Goal: Task Accomplishment & Management: Manage account settings

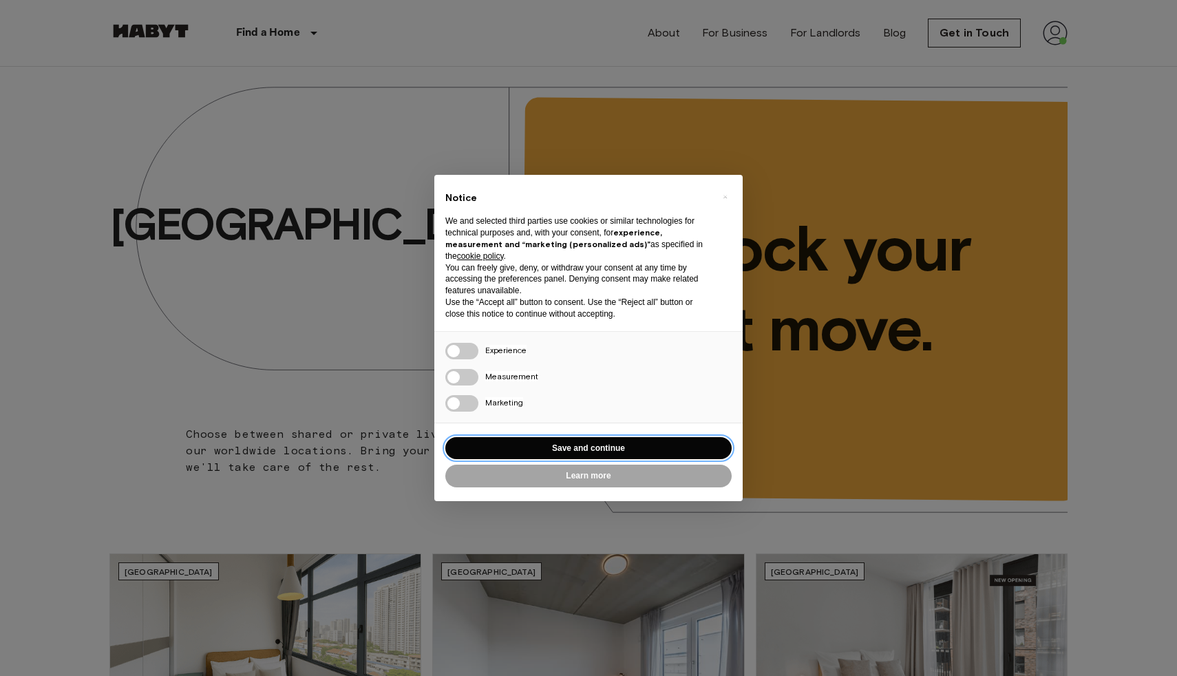
click at [636, 452] on button "Save and continue" at bounding box center [588, 448] width 286 height 23
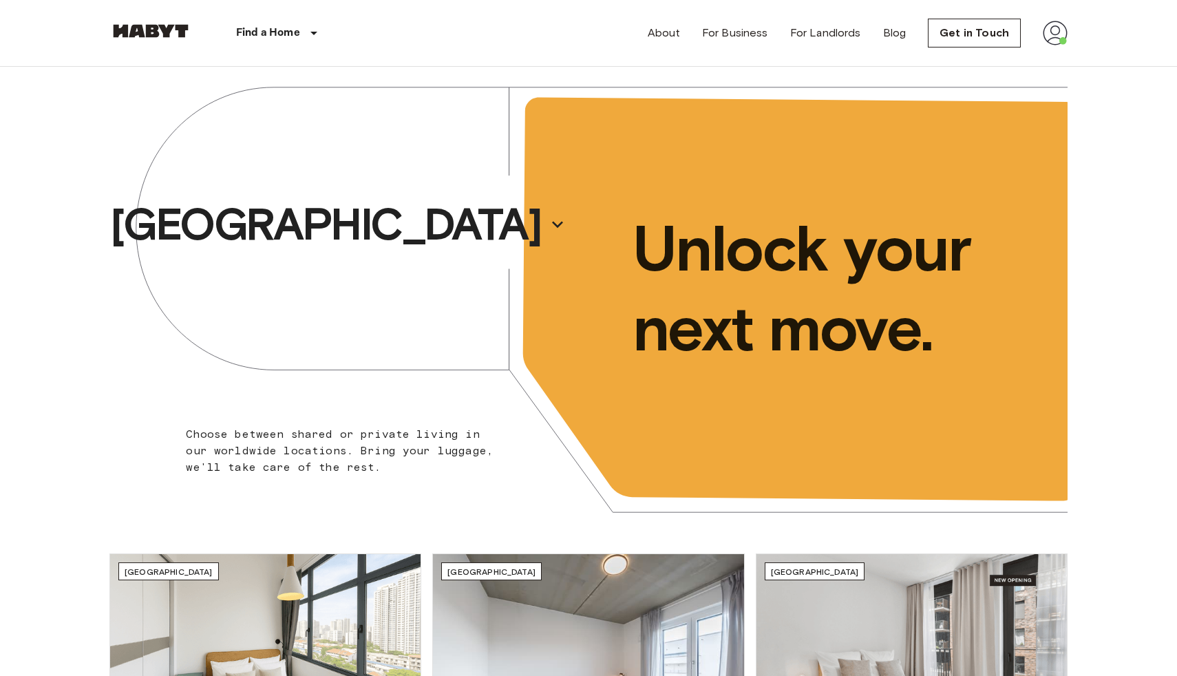
click at [1064, 38] on img at bounding box center [1055, 33] width 25 height 25
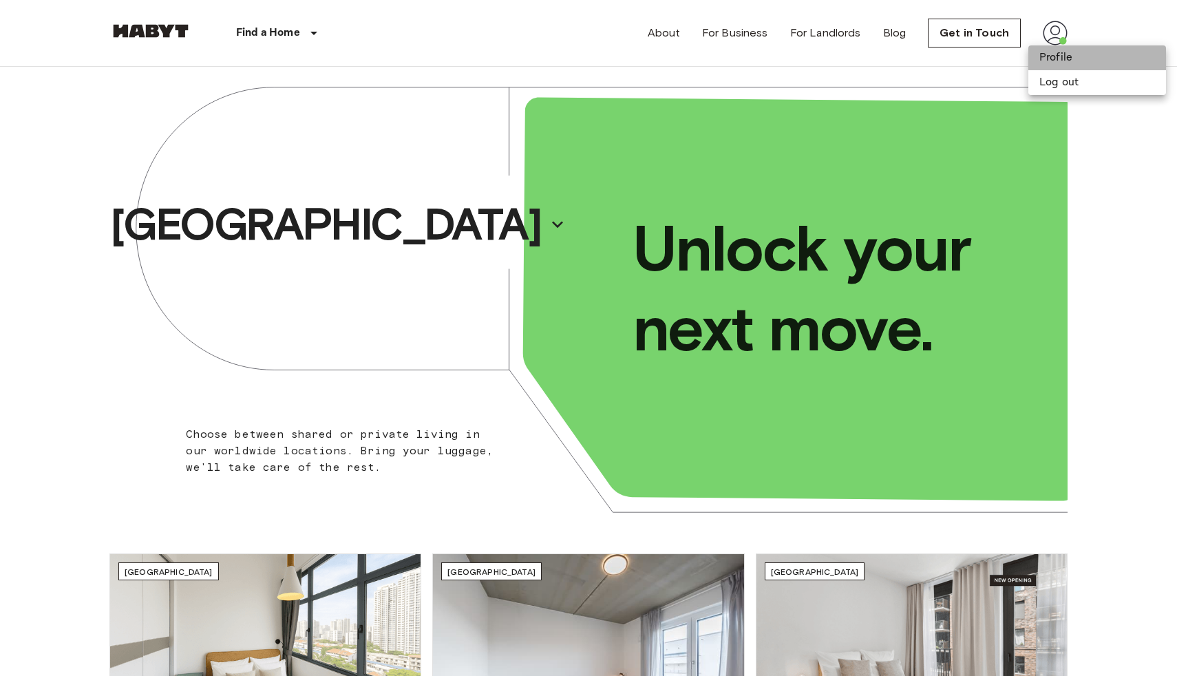
click at [1057, 54] on li "Profile" at bounding box center [1097, 57] width 138 height 25
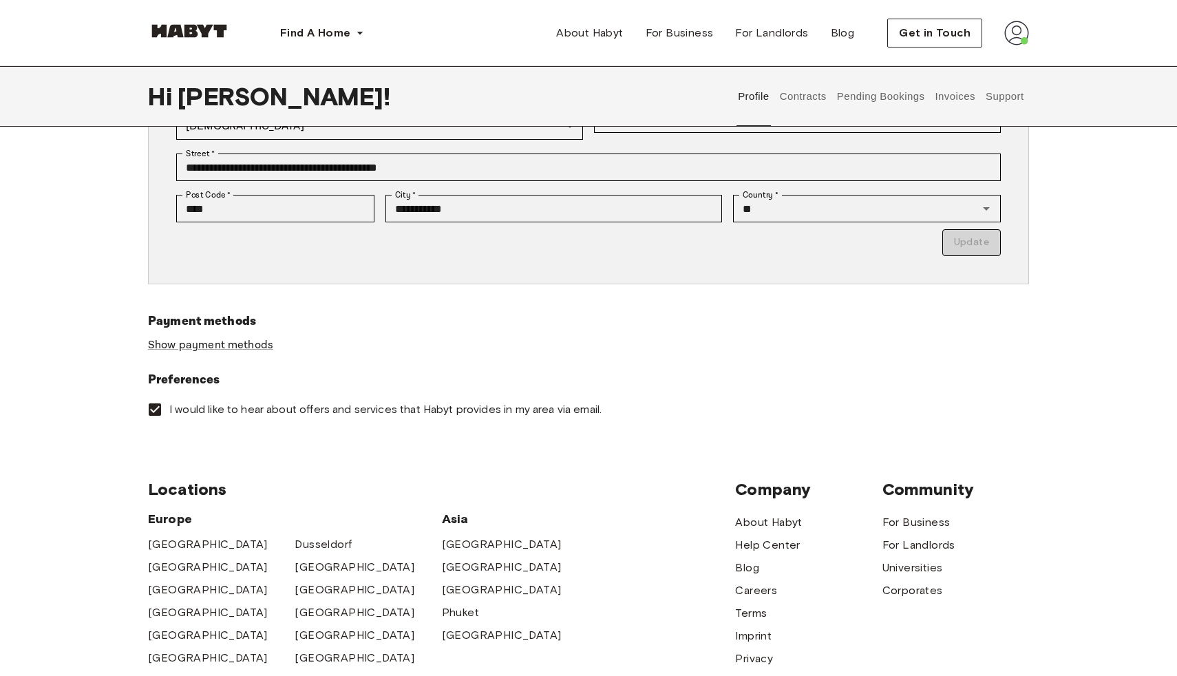
scroll to position [284, 0]
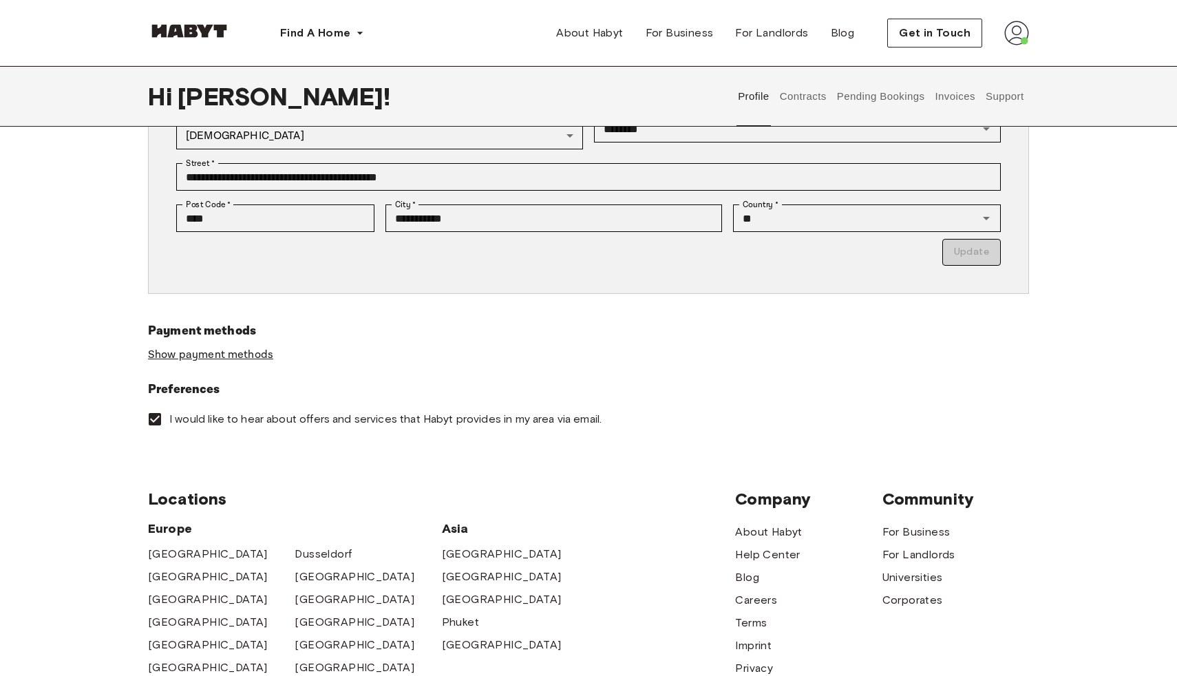
click at [251, 354] on link "Show payment methods" at bounding box center [210, 355] width 125 height 14
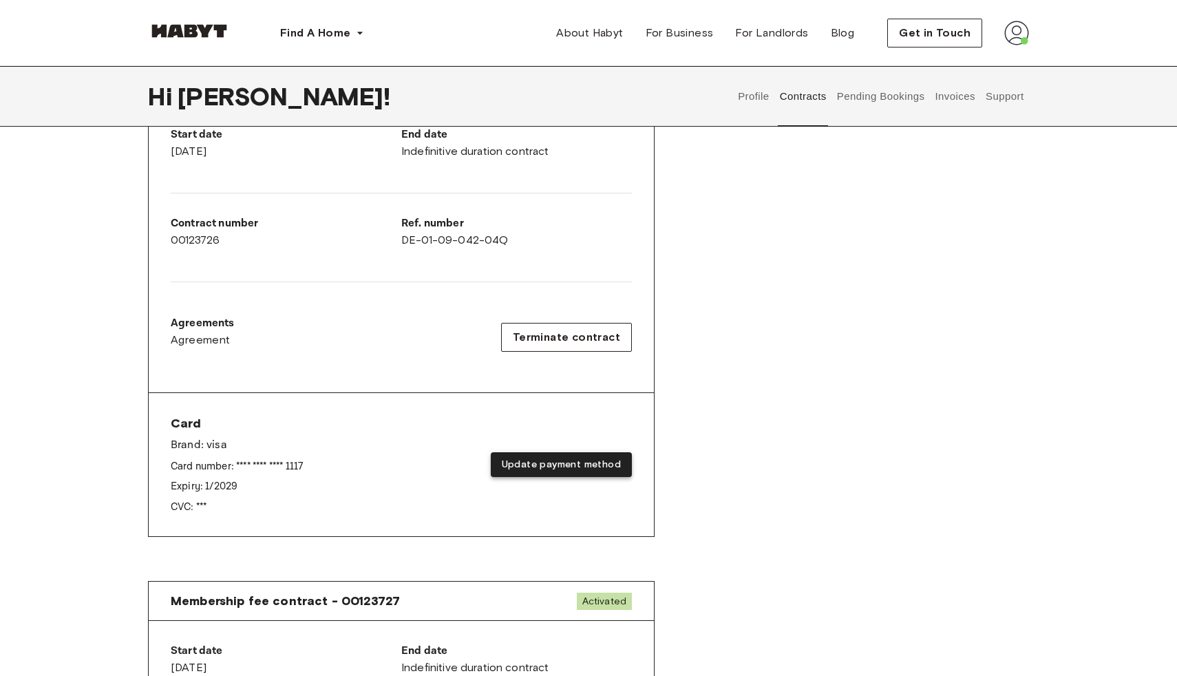
click at [579, 461] on button "Update payment method" at bounding box center [561, 464] width 141 height 25
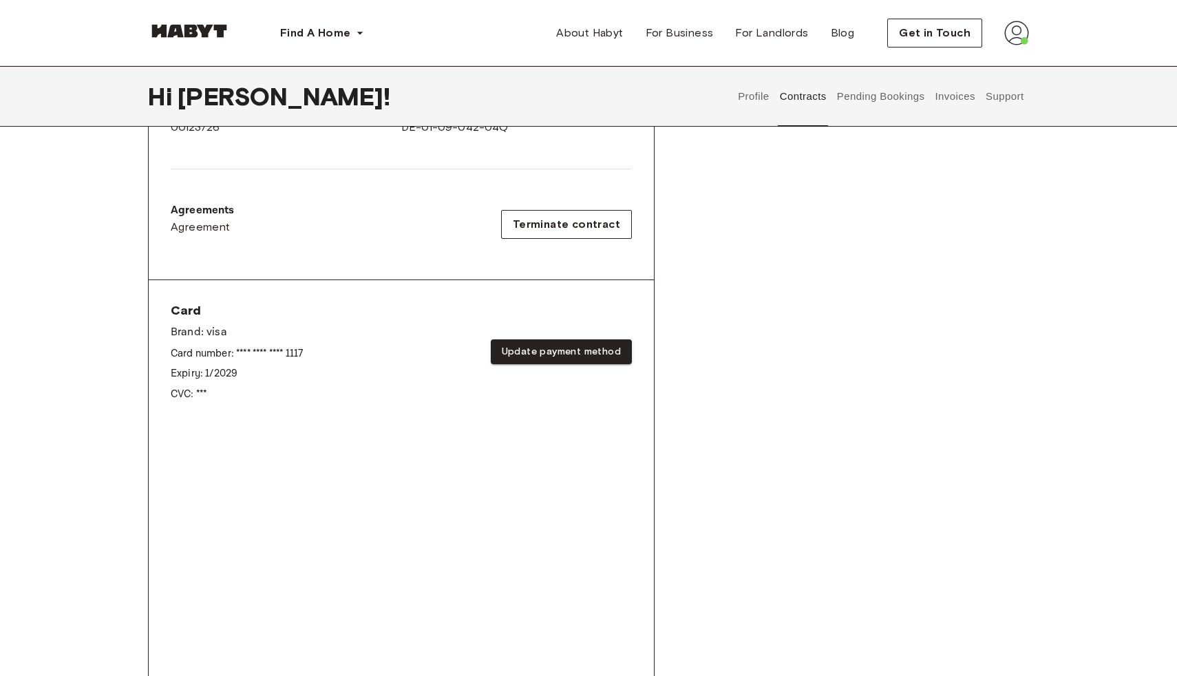
scroll to position [789, 0]
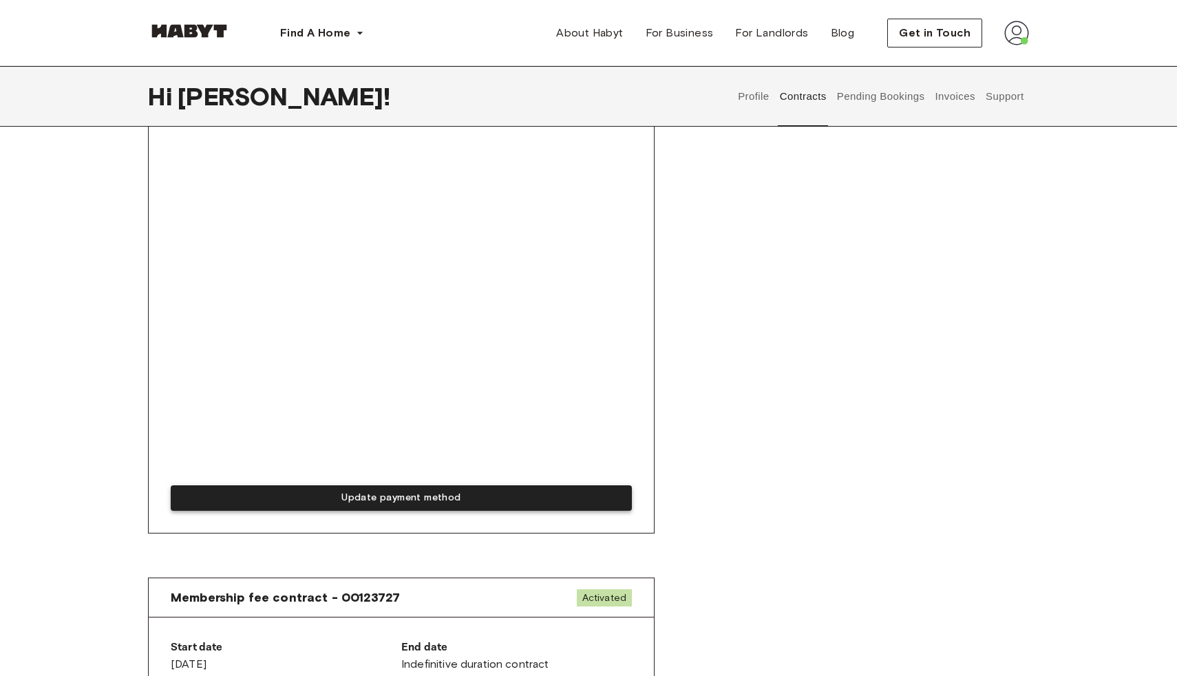
click at [331, 497] on button "Update payment method" at bounding box center [401, 497] width 461 height 25
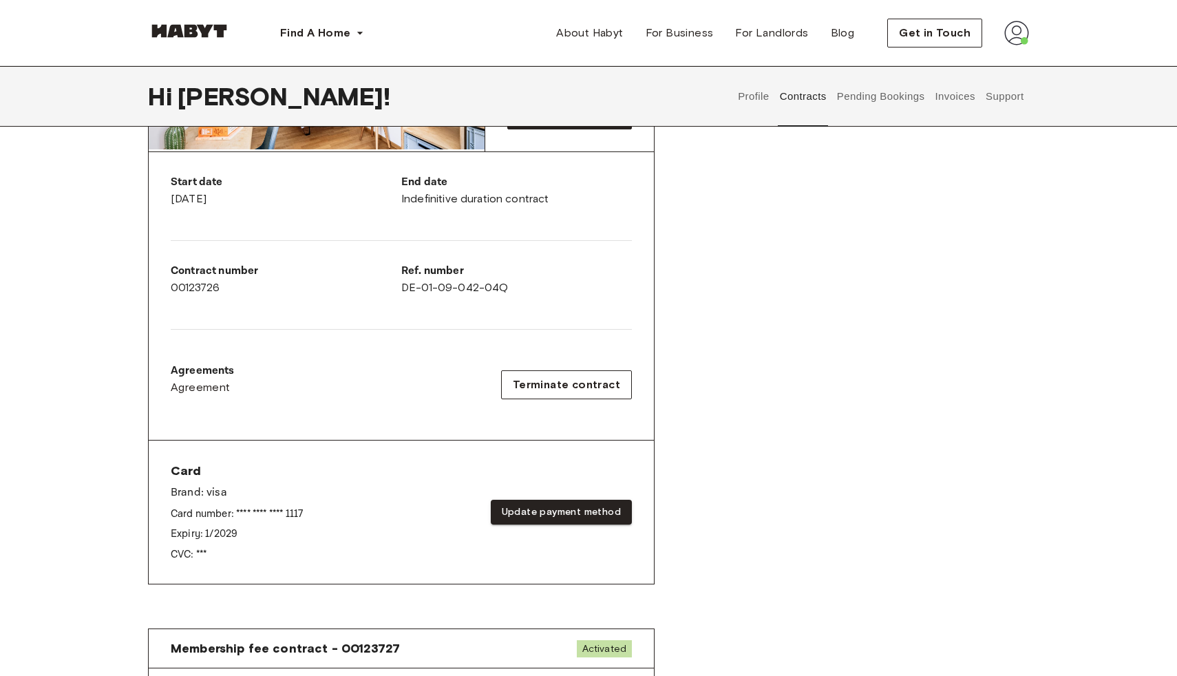
scroll to position [244, 0]
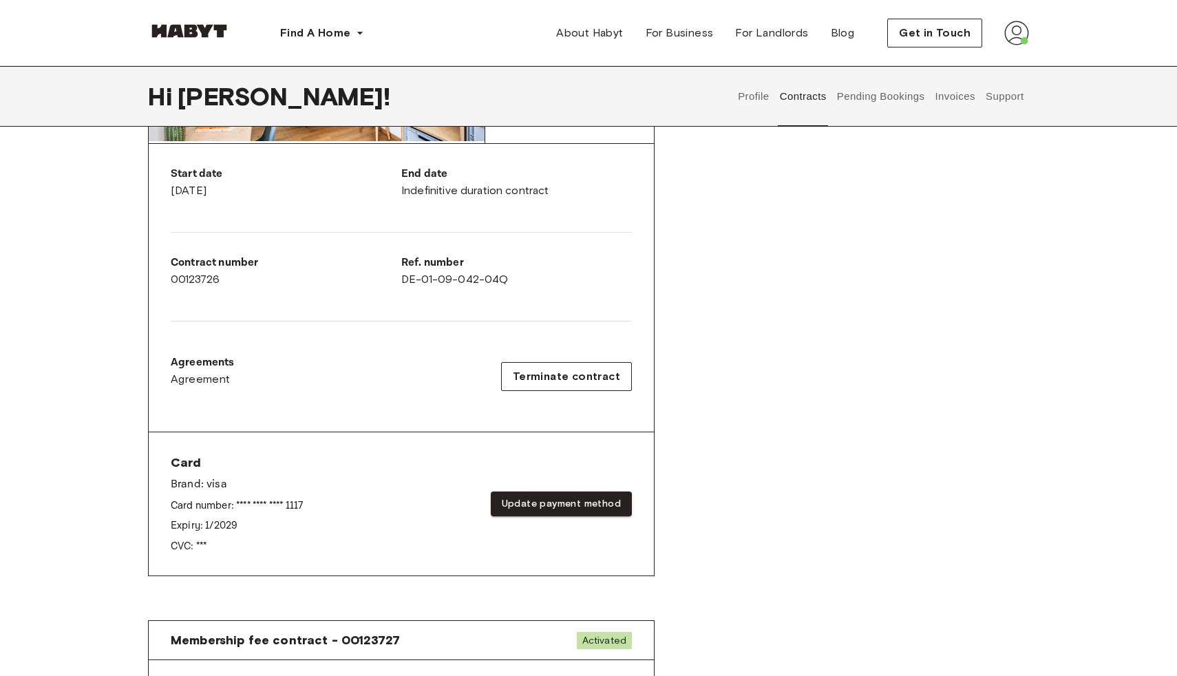
click at [519, 515] on div "Card Brand: visa Card number: **** **** **** 1117 Expiry: 1 / 2029 CVC: *** Upd…" at bounding box center [401, 503] width 461 height 99
click at [519, 499] on button "Update payment method" at bounding box center [561, 503] width 141 height 25
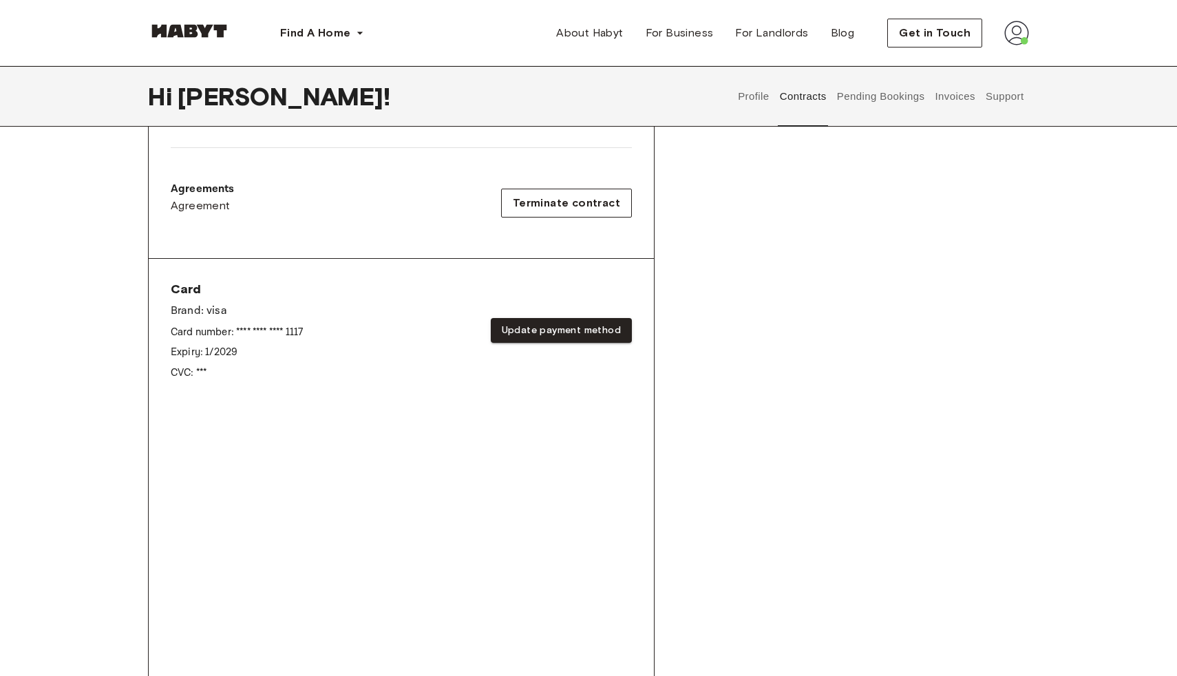
scroll to position [789, 0]
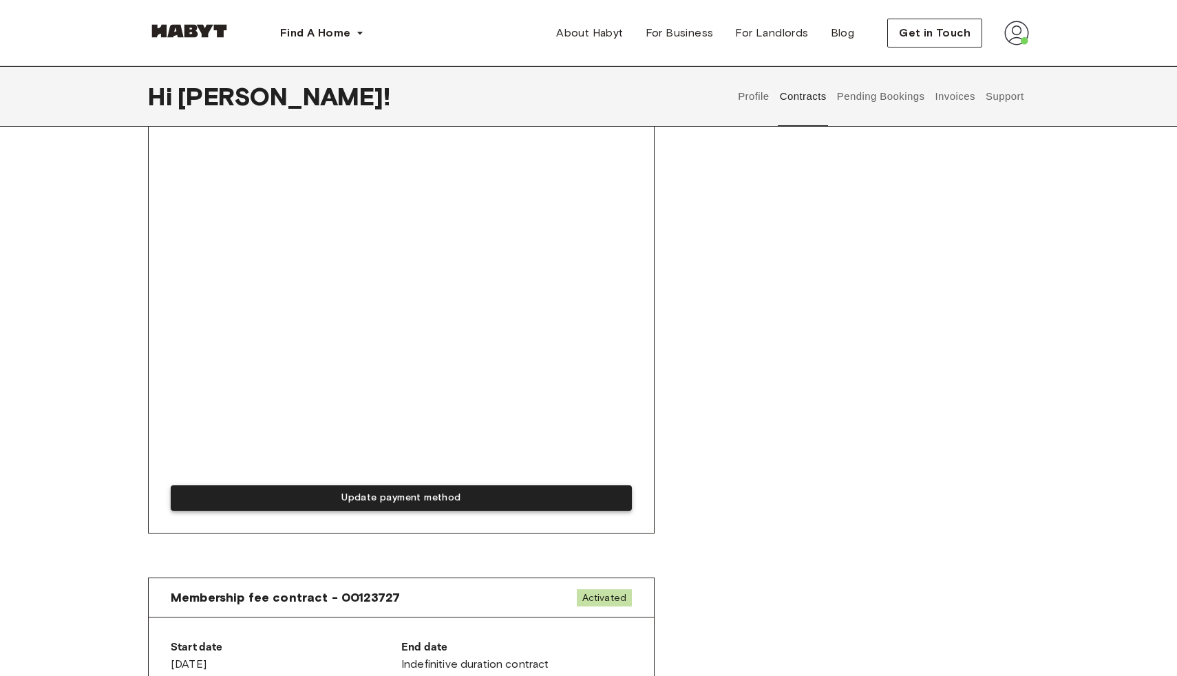
click at [325, 496] on button "Update payment method" at bounding box center [401, 497] width 461 height 25
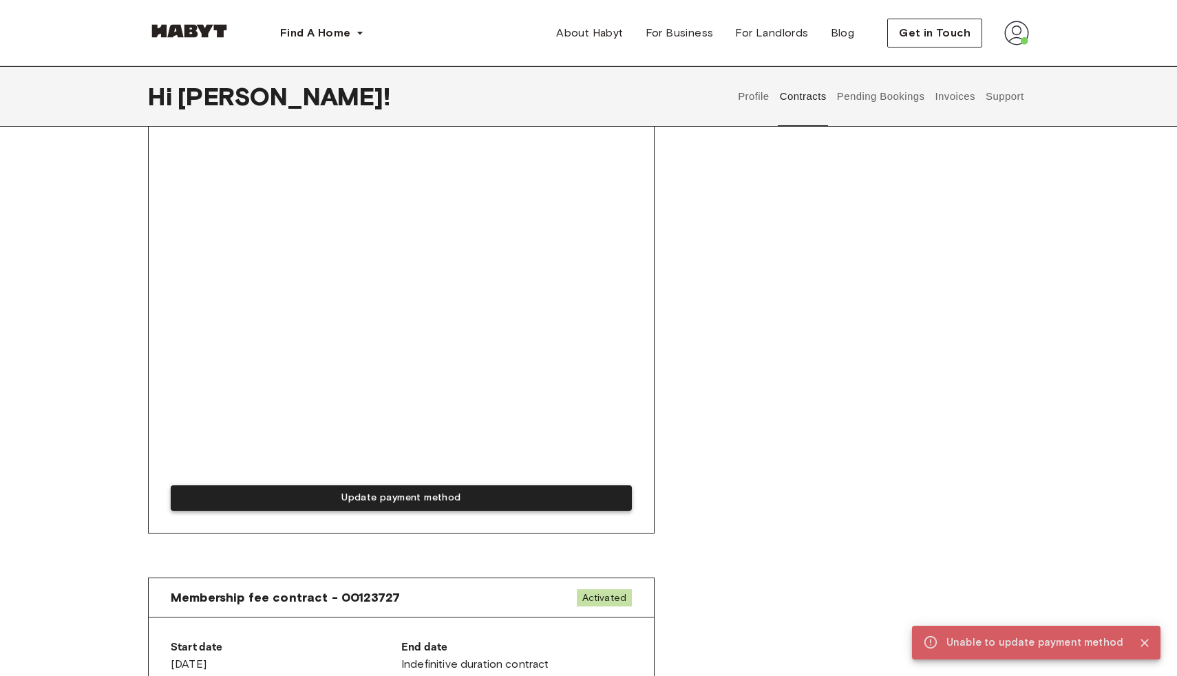
click at [390, 498] on button "Update payment method" at bounding box center [401, 497] width 461 height 25
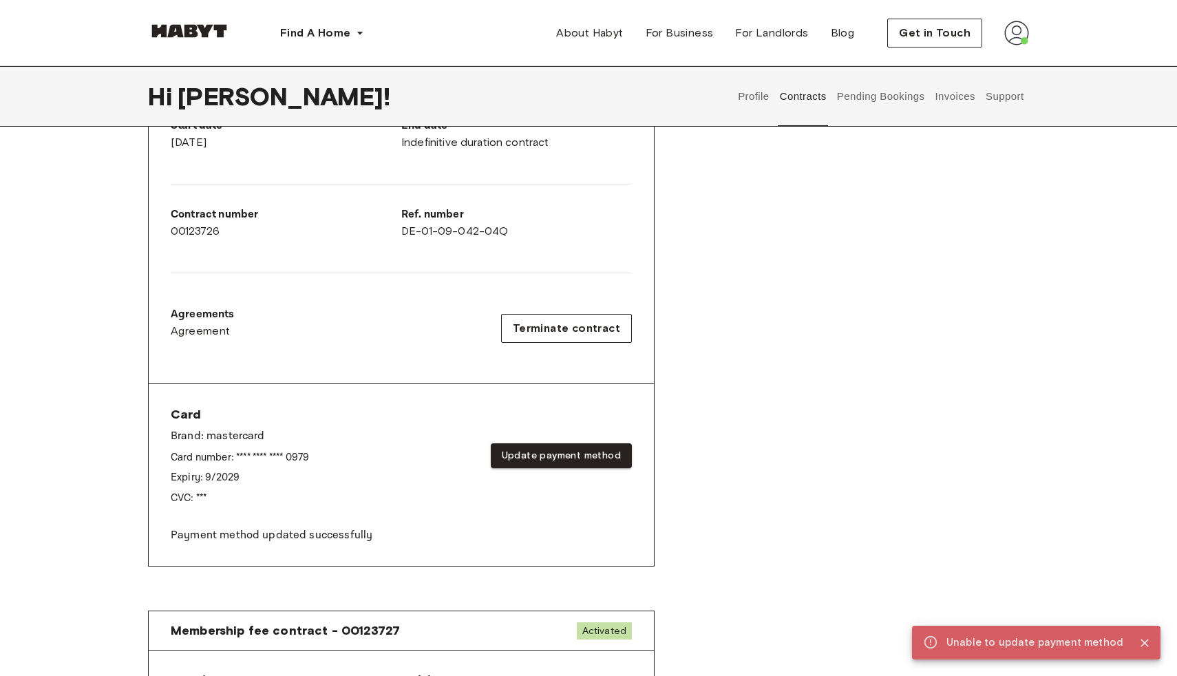
scroll to position [292, 0]
click at [604, 450] on button "Update payment method" at bounding box center [561, 456] width 141 height 25
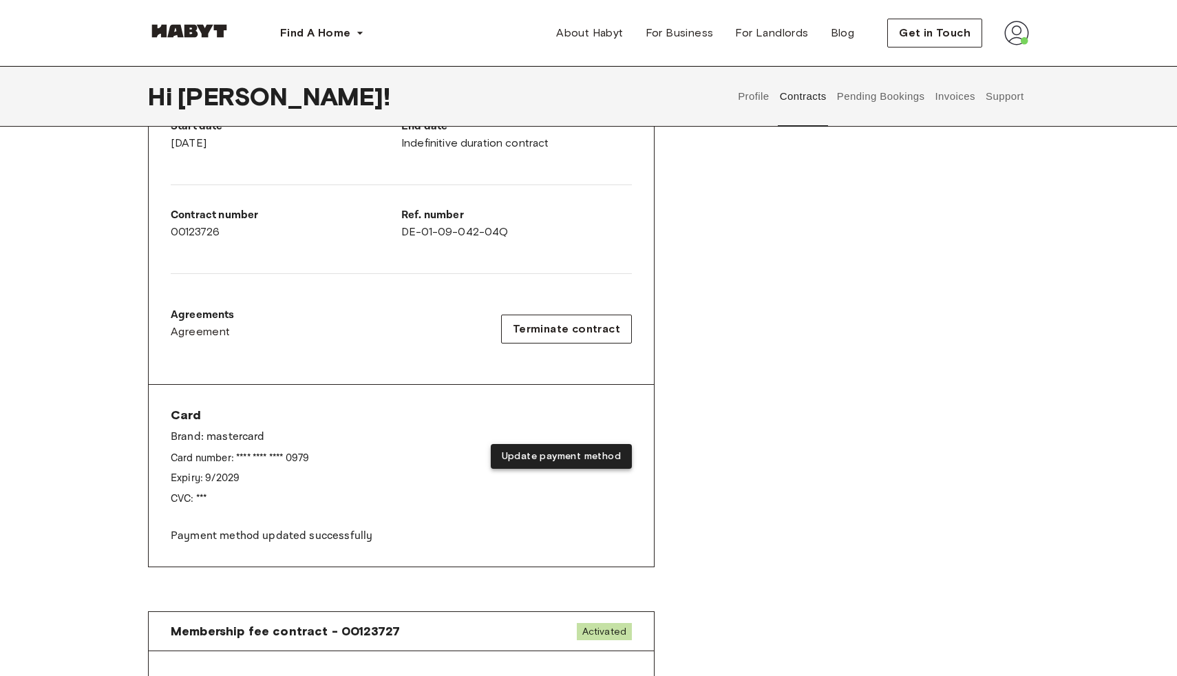
click at [602, 452] on button "Update payment method" at bounding box center [561, 456] width 141 height 25
